Goal: Task Accomplishment & Management: Complete application form

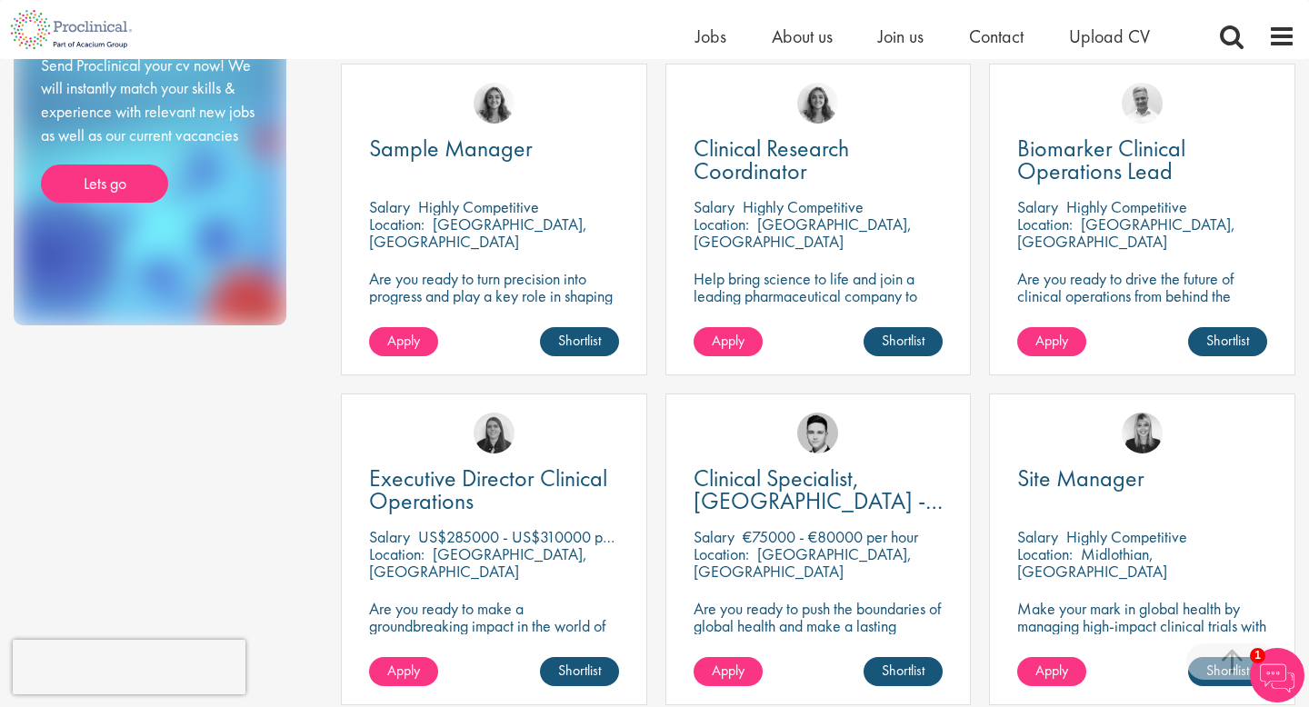
scroll to position [994, 0]
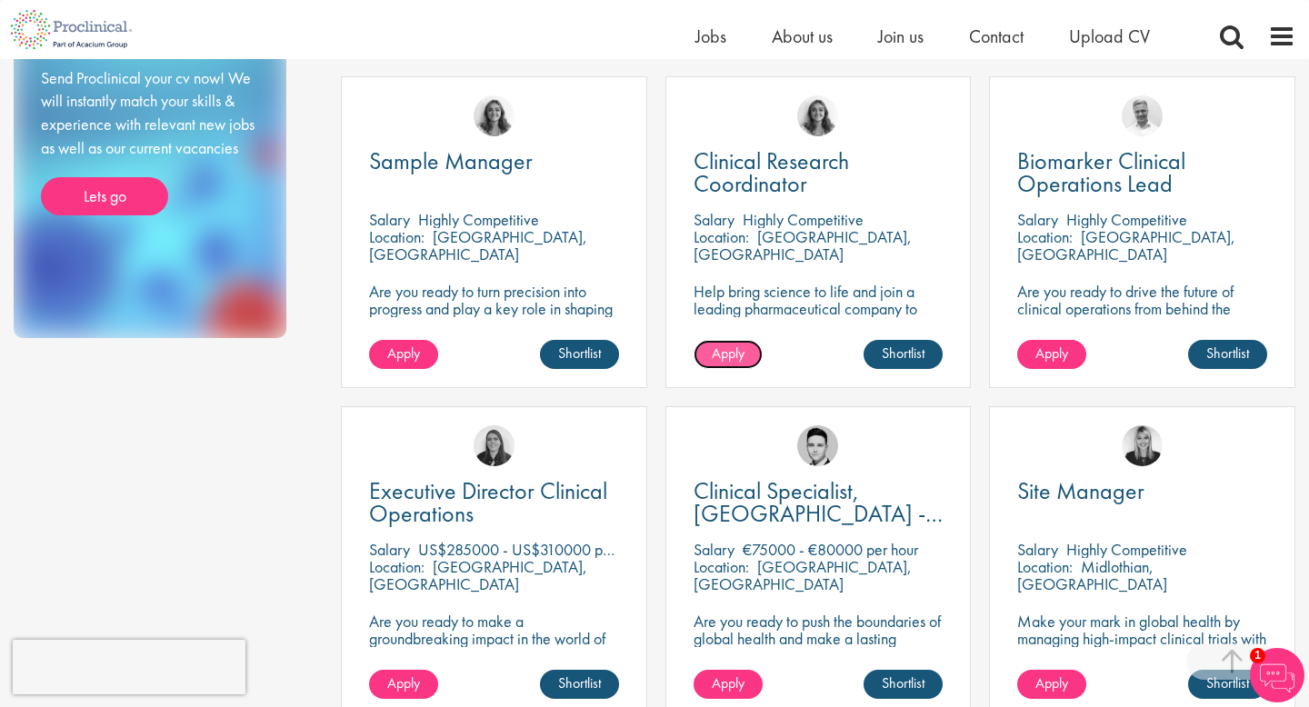
click at [731, 354] on span "Apply" at bounding box center [728, 353] width 33 height 19
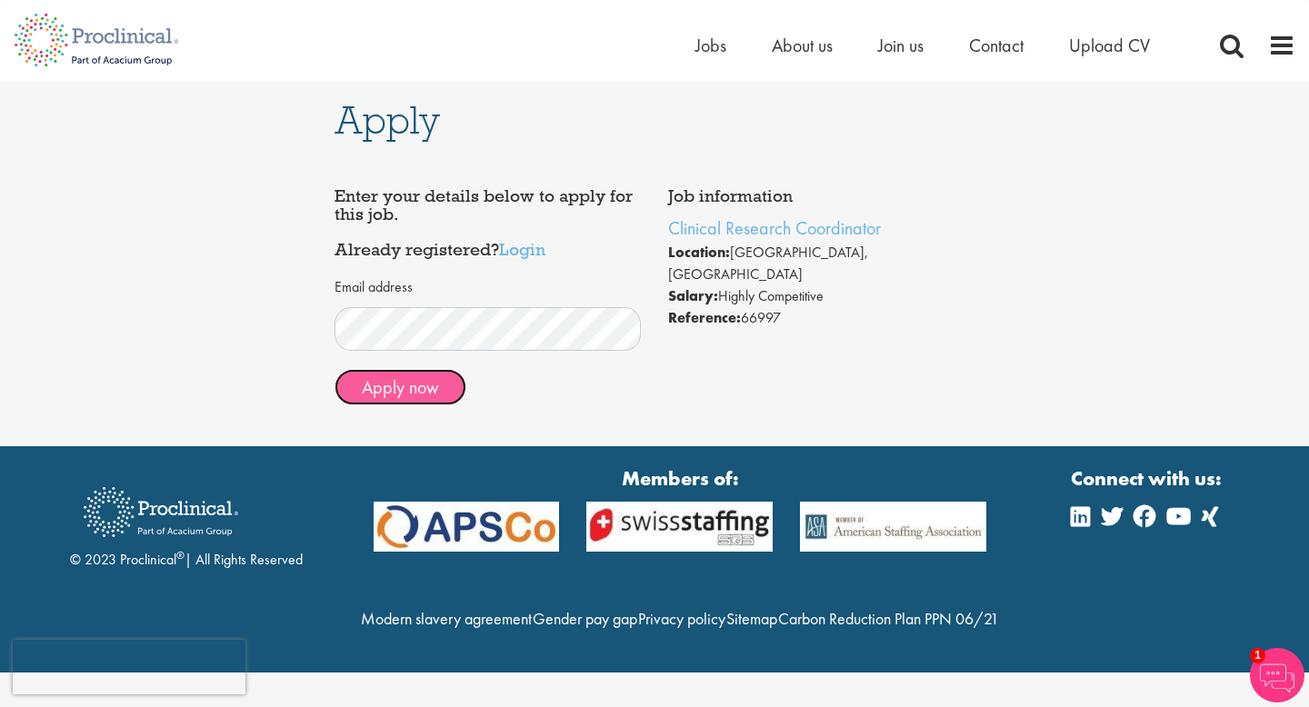
click at [365, 394] on button "Apply now" at bounding box center [401, 387] width 132 height 36
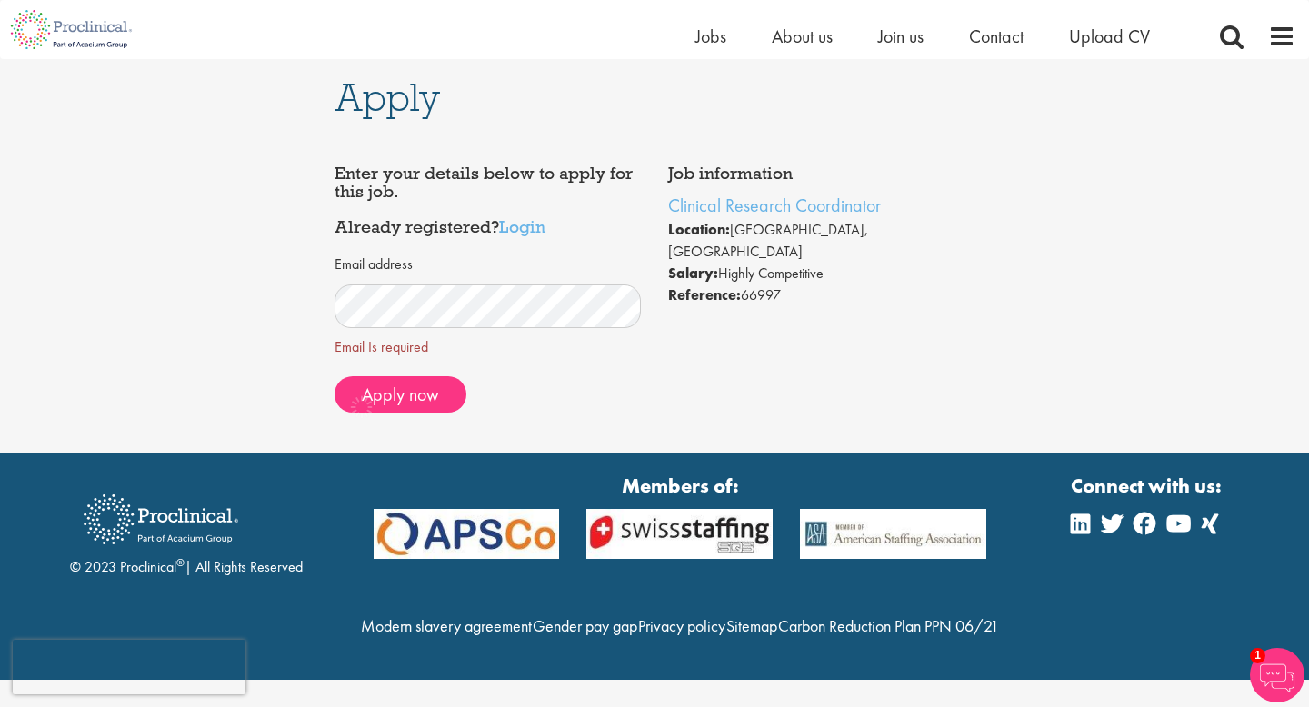
scroll to position [12, 0]
click at [422, 386] on span "Apply now" at bounding box center [400, 395] width 77 height 24
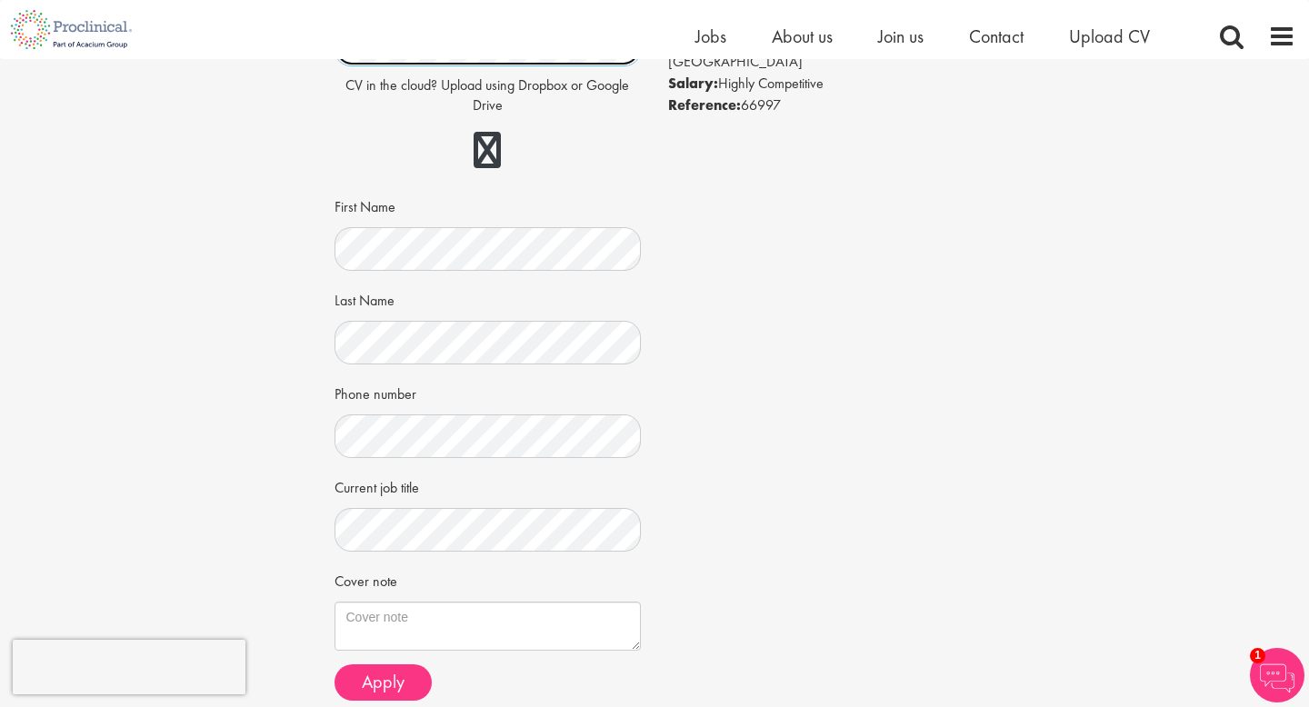
scroll to position [216, 0]
